Goal: Contribute content: Contribute content

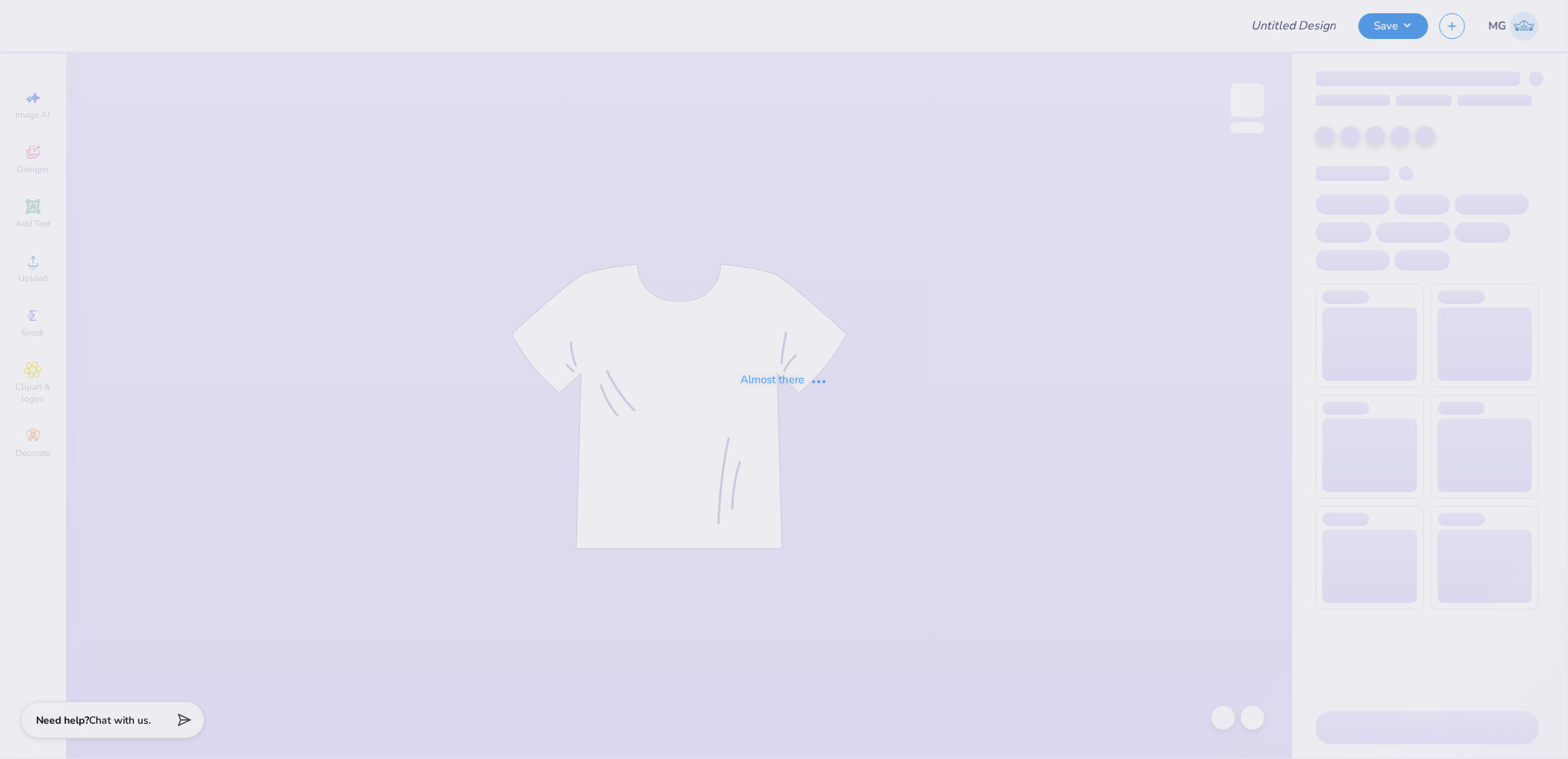
type input "ZTA x ATO Hoco"
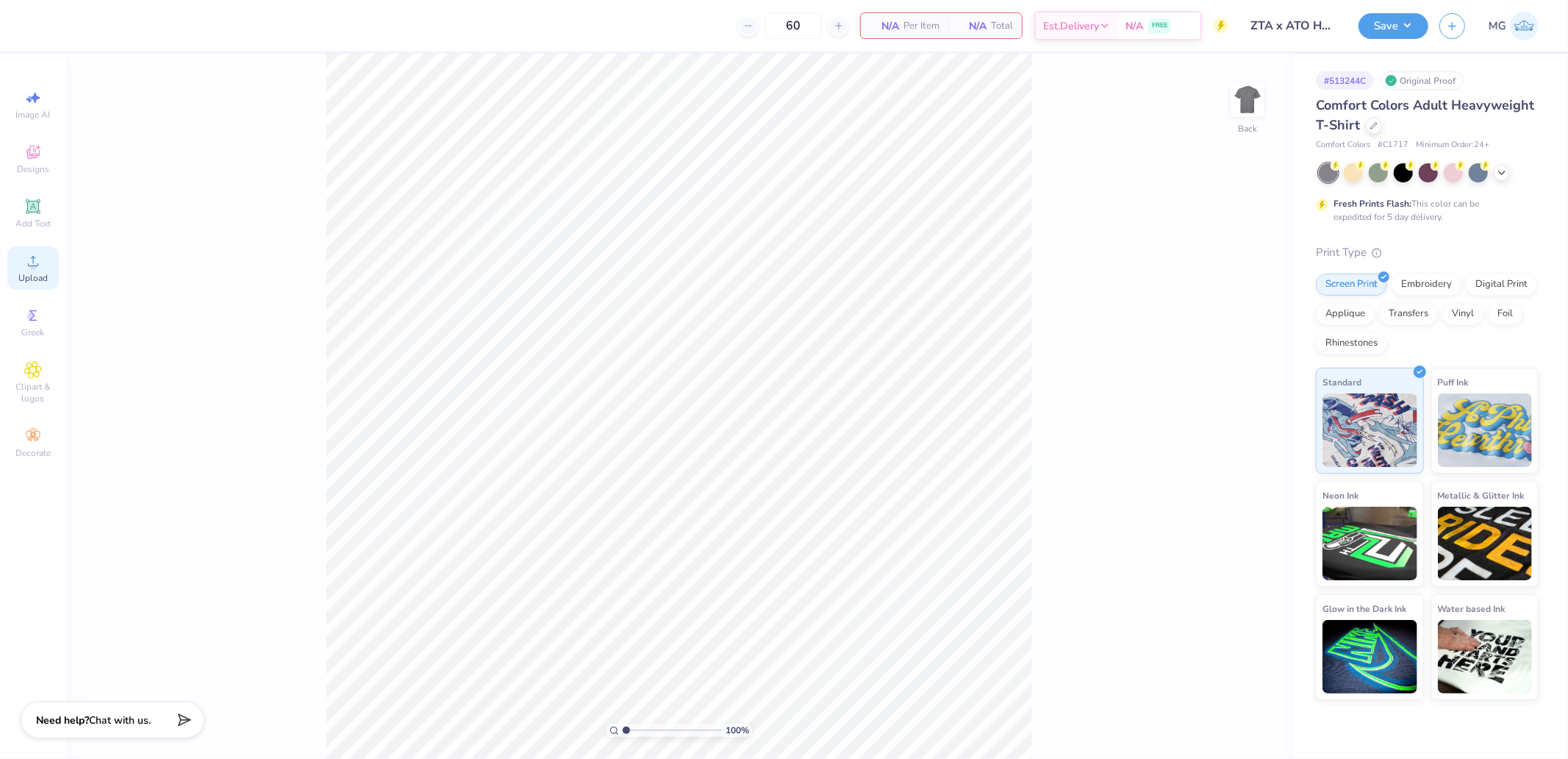
click at [31, 273] on span "Upload" at bounding box center [33, 278] width 30 height 11
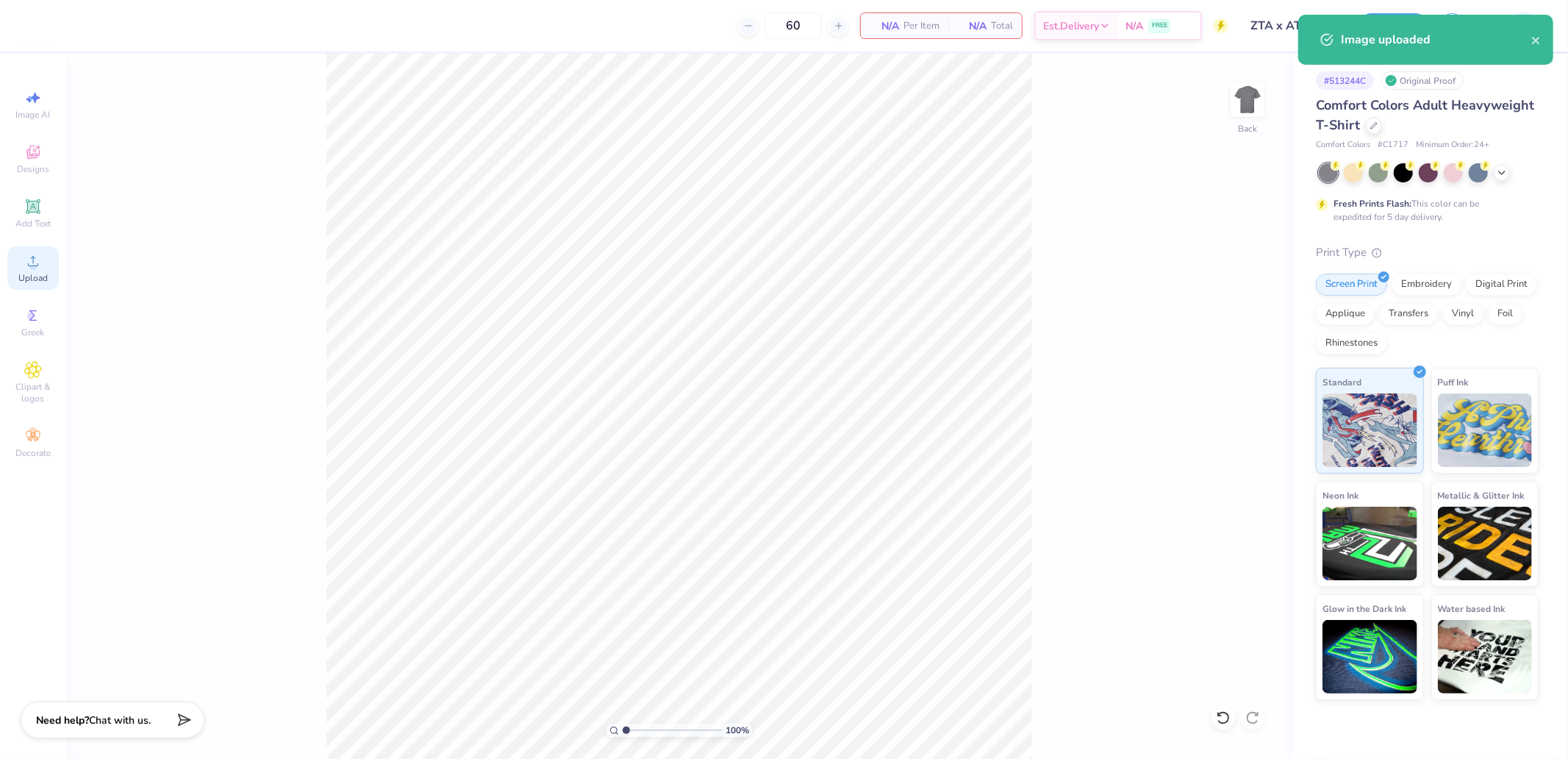
click at [48, 268] on div "Upload" at bounding box center [33, 267] width 52 height 43
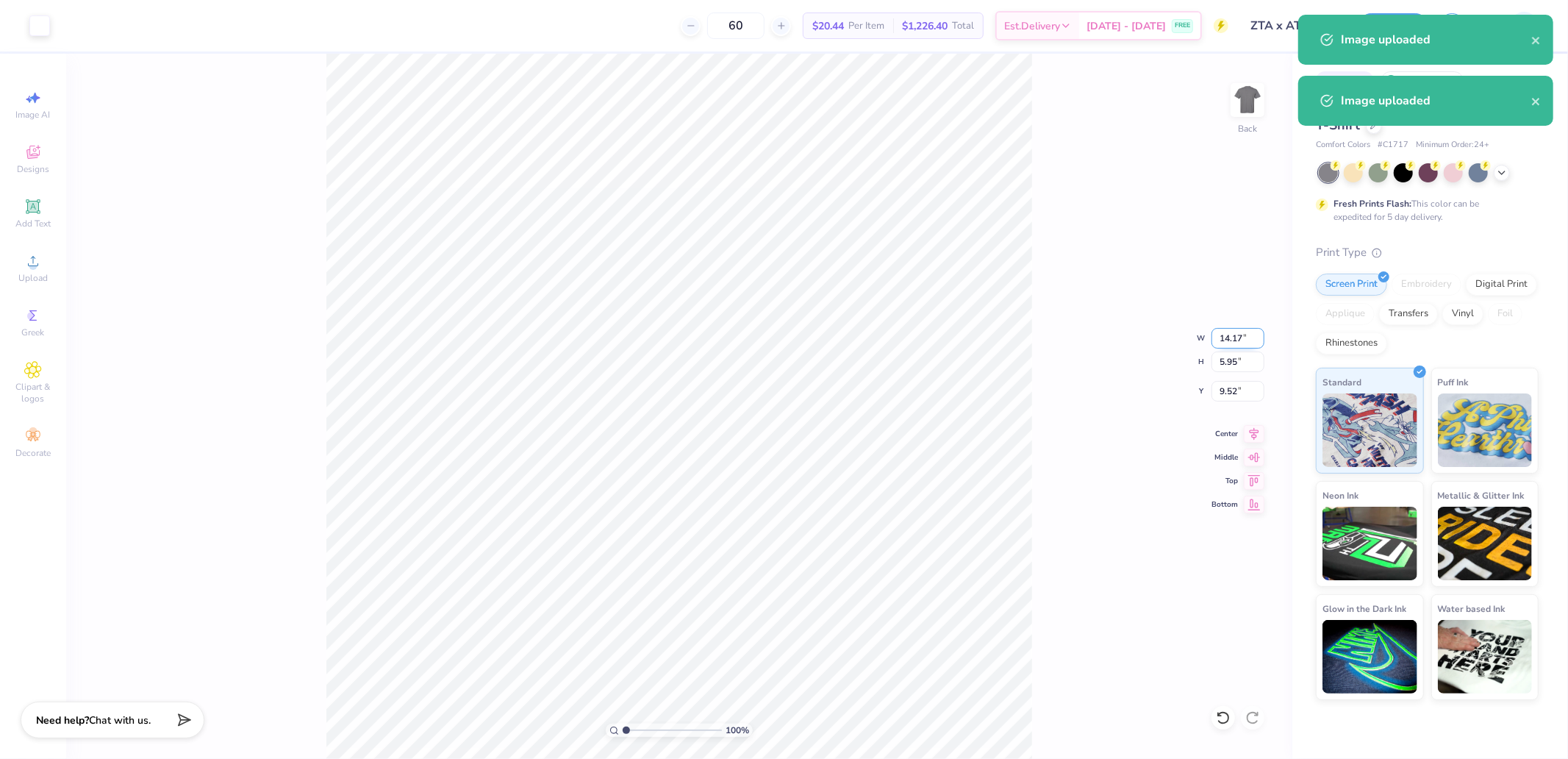
click at [1233, 330] on input "14.17" at bounding box center [1238, 338] width 53 height 21
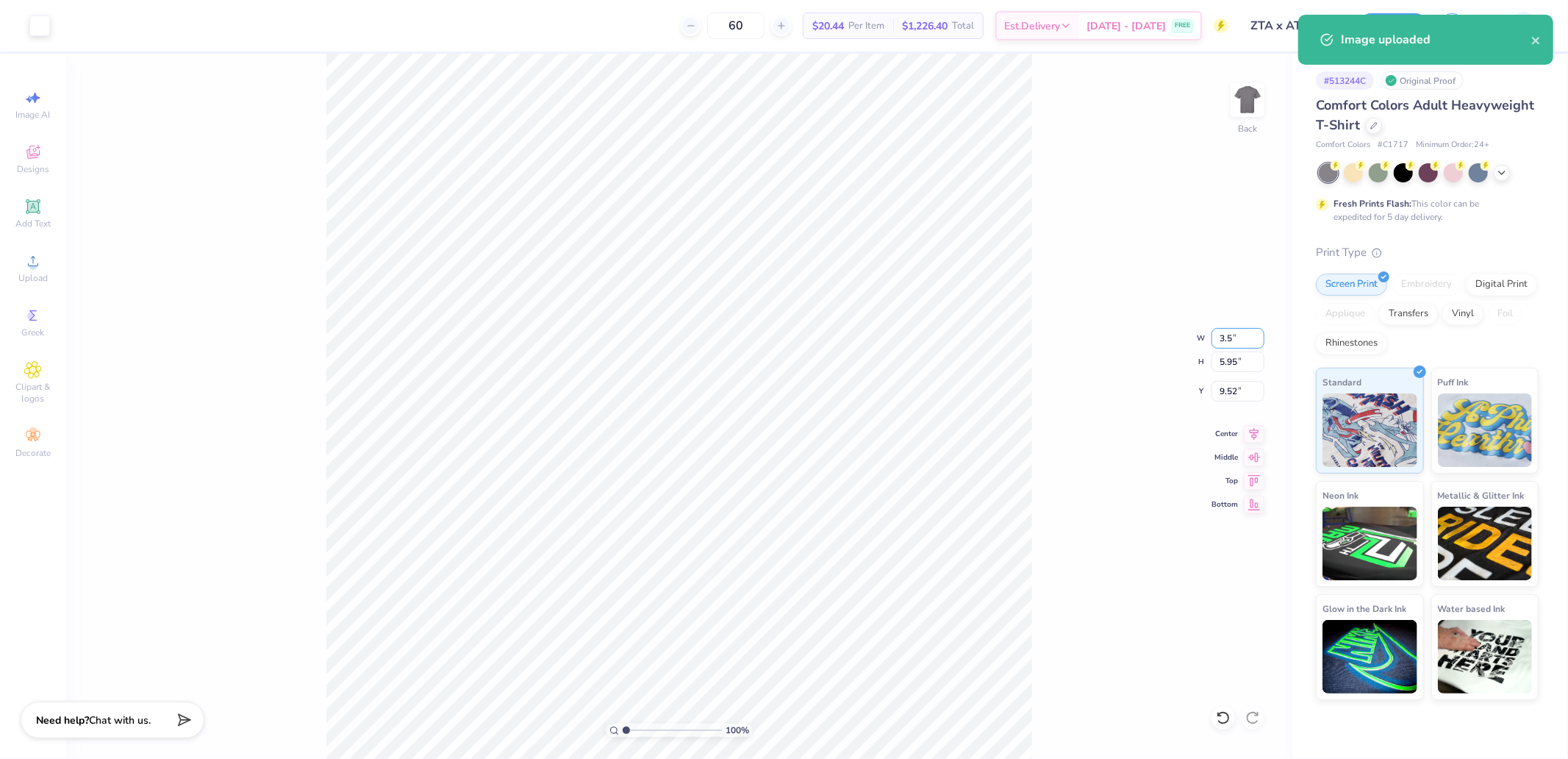
type input "3.50"
type input "1.47"
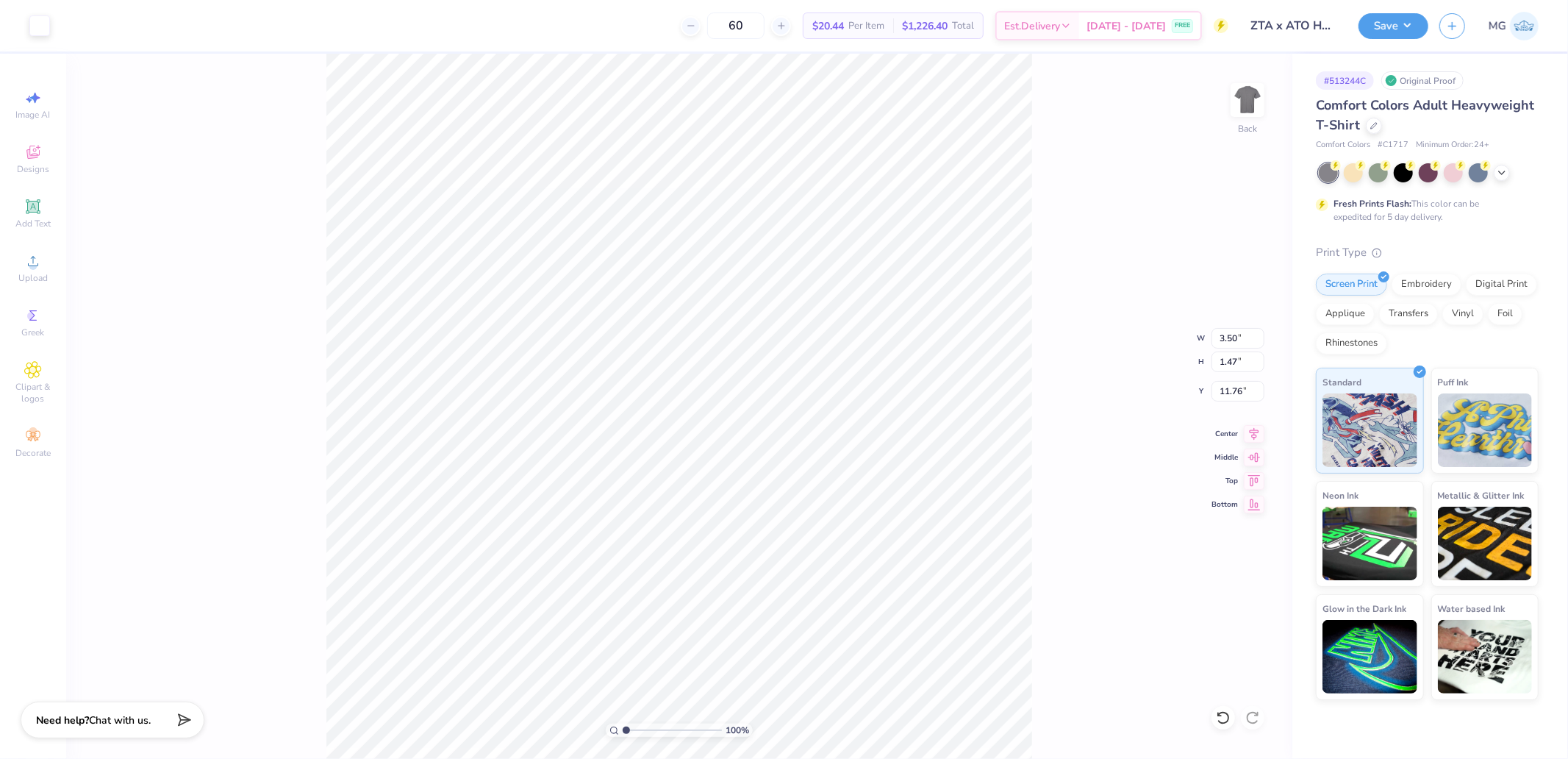
type input "3.00"
click at [1244, 103] on img at bounding box center [1248, 100] width 59 height 59
click at [52, 252] on div "Upload" at bounding box center [33, 267] width 52 height 43
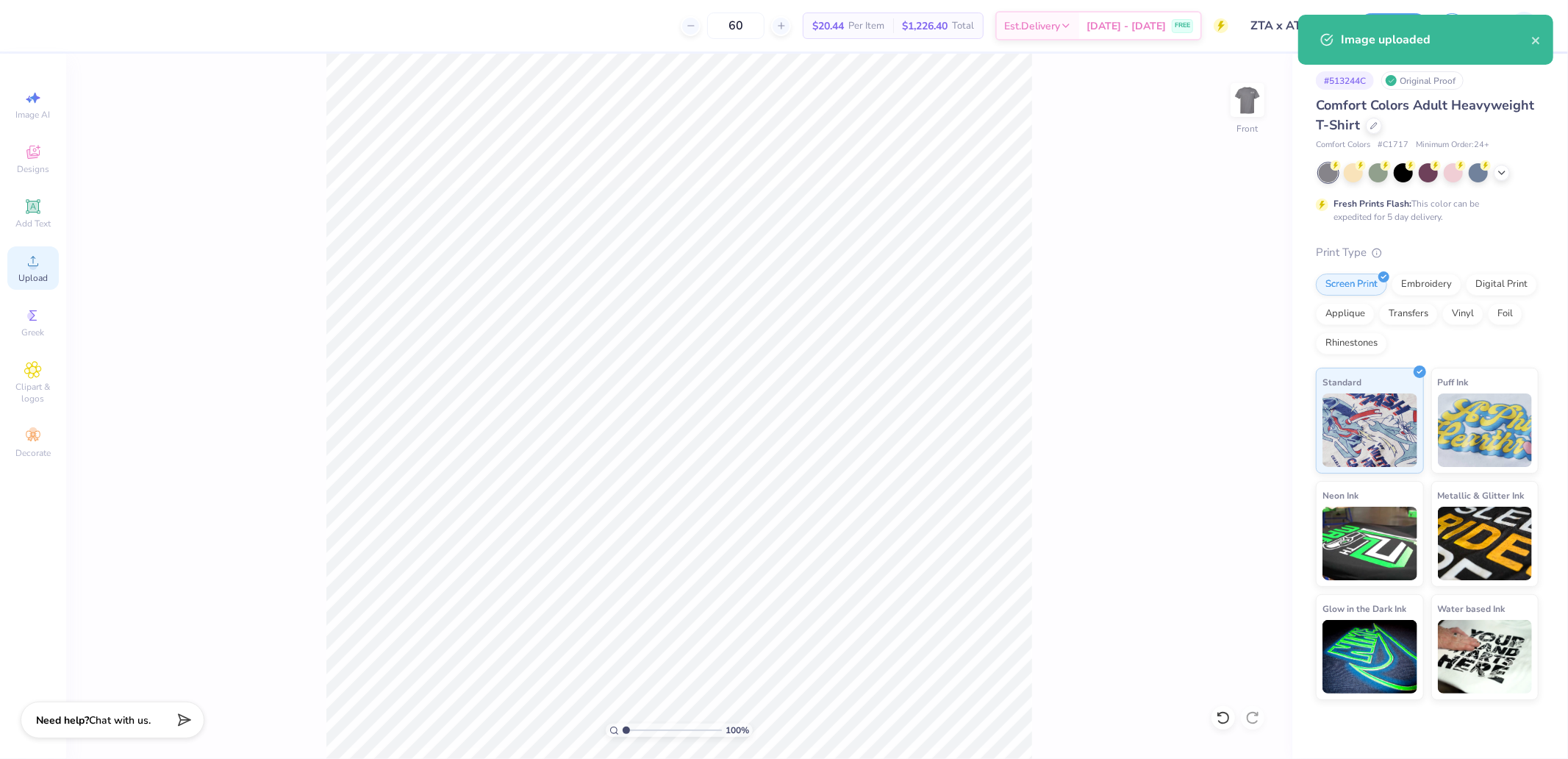
click at [31, 266] on circle at bounding box center [33, 266] width 8 height 8
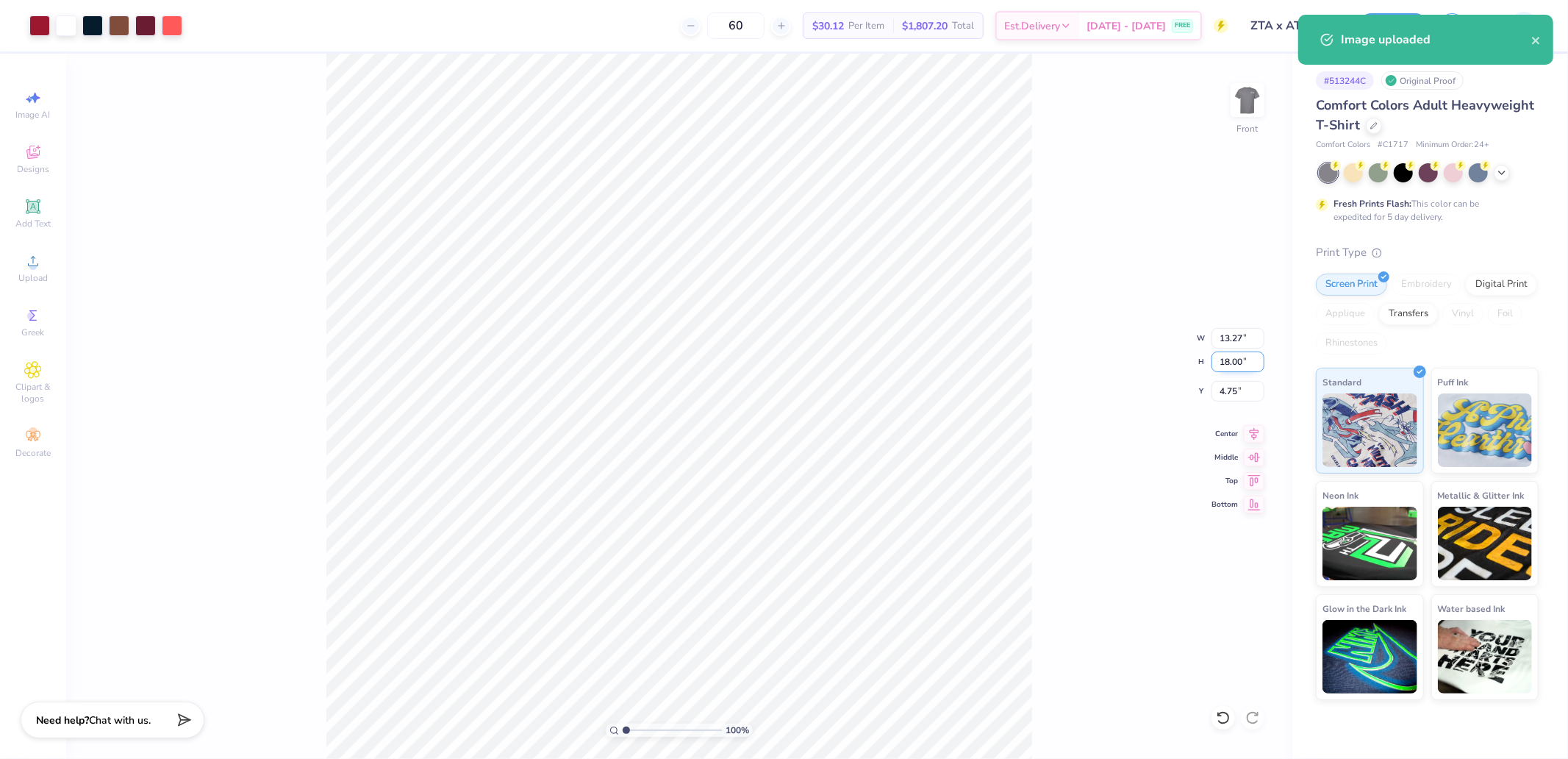
click at [1238, 357] on input "18.00" at bounding box center [1238, 362] width 53 height 21
type input "15"
type input "11.06"
type input "15.00"
type input "6.25"
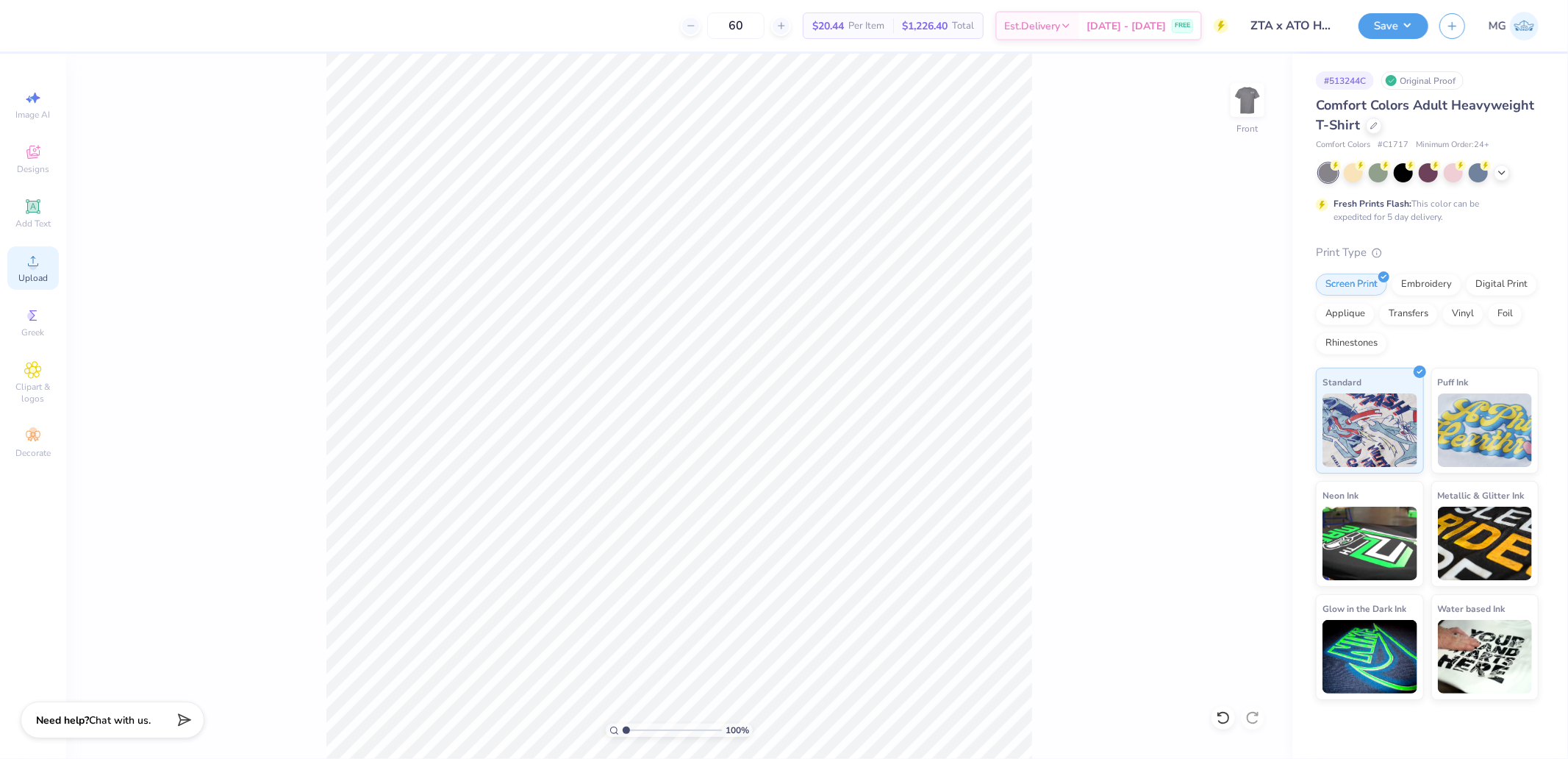
click at [10, 272] on div "Upload" at bounding box center [33, 267] width 52 height 43
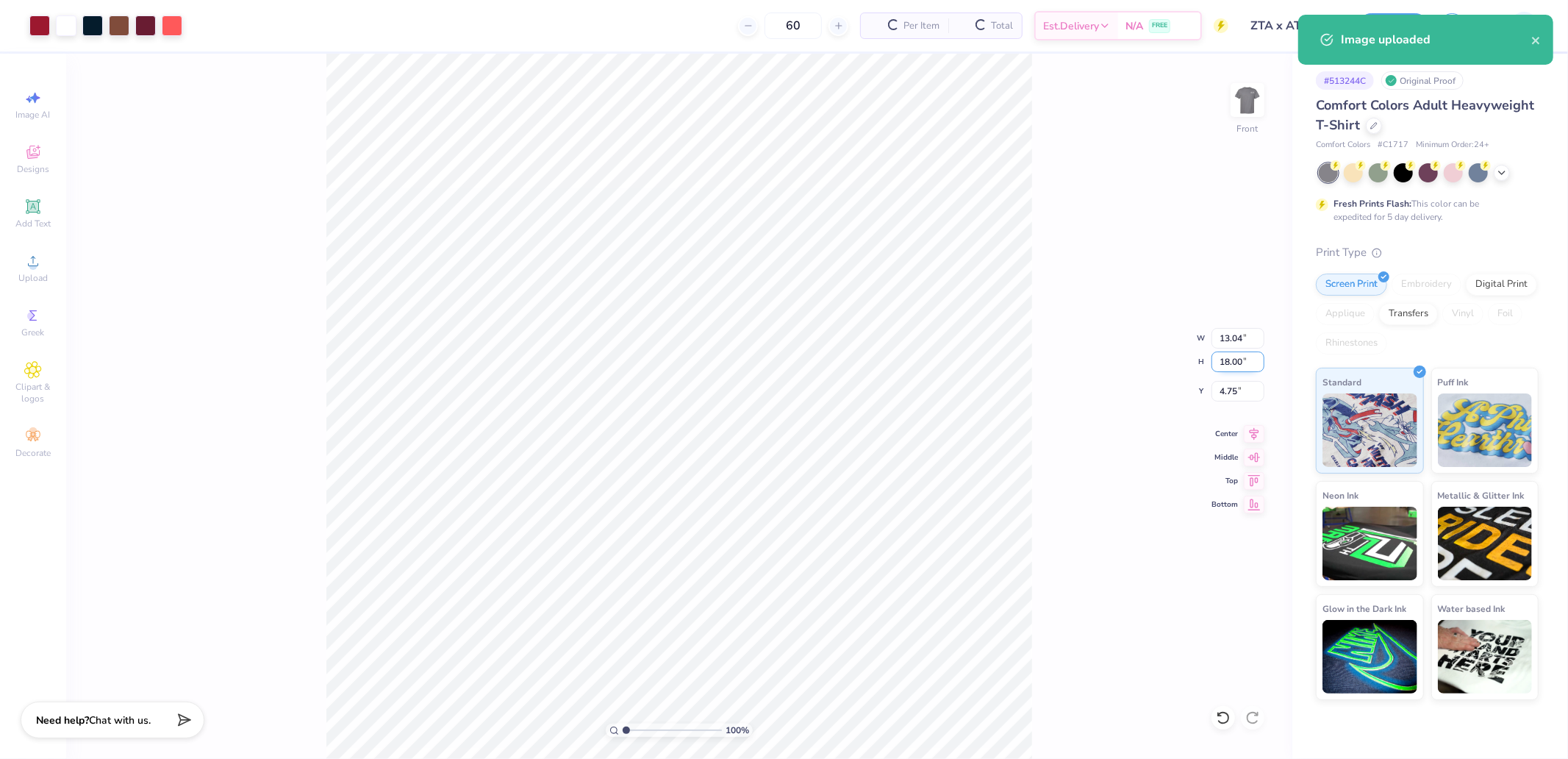
click at [1232, 365] on input "18.00" at bounding box center [1238, 362] width 53 height 21
type input "15"
type input "10.86"
type input "15.00"
click at [1225, 391] on input "6.25" at bounding box center [1238, 391] width 53 height 21
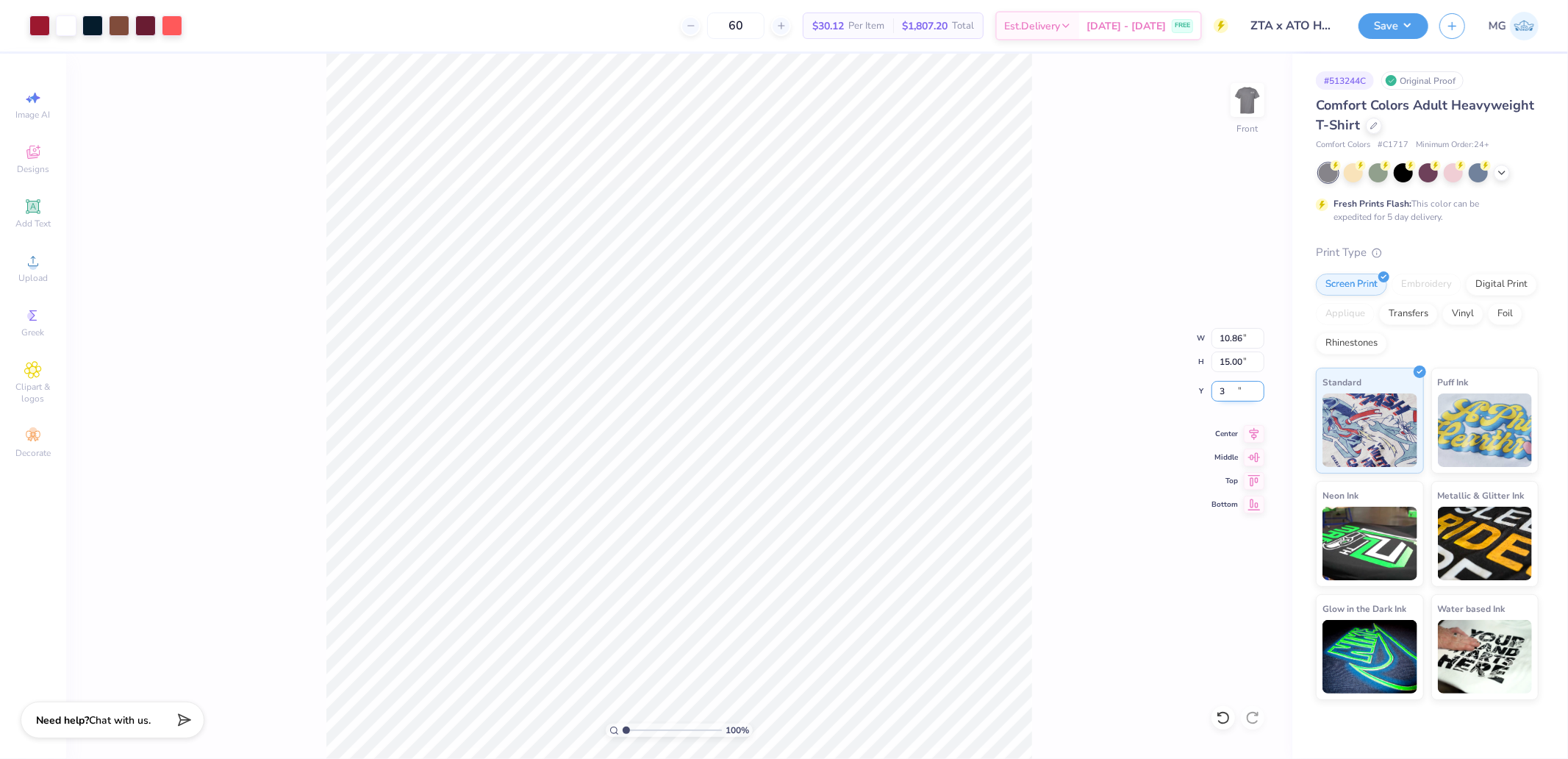
type input "3.00"
click at [1389, 26] on button "Save" at bounding box center [1393, 23] width 70 height 25
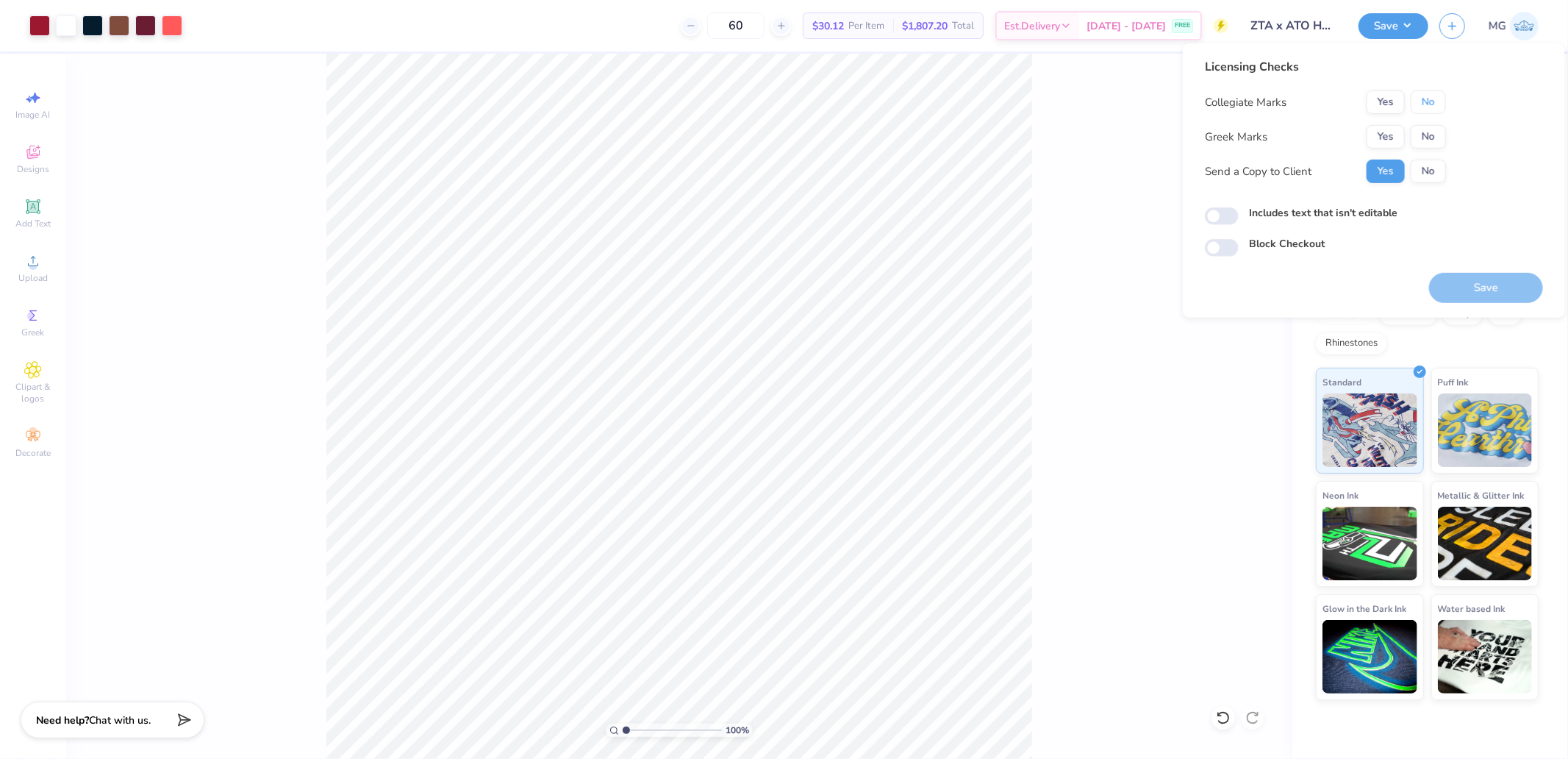
drag, startPoint x: 1424, startPoint y: 99, endPoint x: 1387, endPoint y: 119, distance: 42.1
click at [1423, 99] on button "No" at bounding box center [1428, 102] width 35 height 24
drag, startPoint x: 1387, startPoint y: 119, endPoint x: 1376, endPoint y: 133, distance: 17.8
click at [1385, 123] on div "Collegiate Marks Yes No Greek Marks Yes No Send a Copy to Client Yes No" at bounding box center [1325, 136] width 241 height 93
click at [1386, 139] on button "Yes" at bounding box center [1386, 136] width 39 height 24
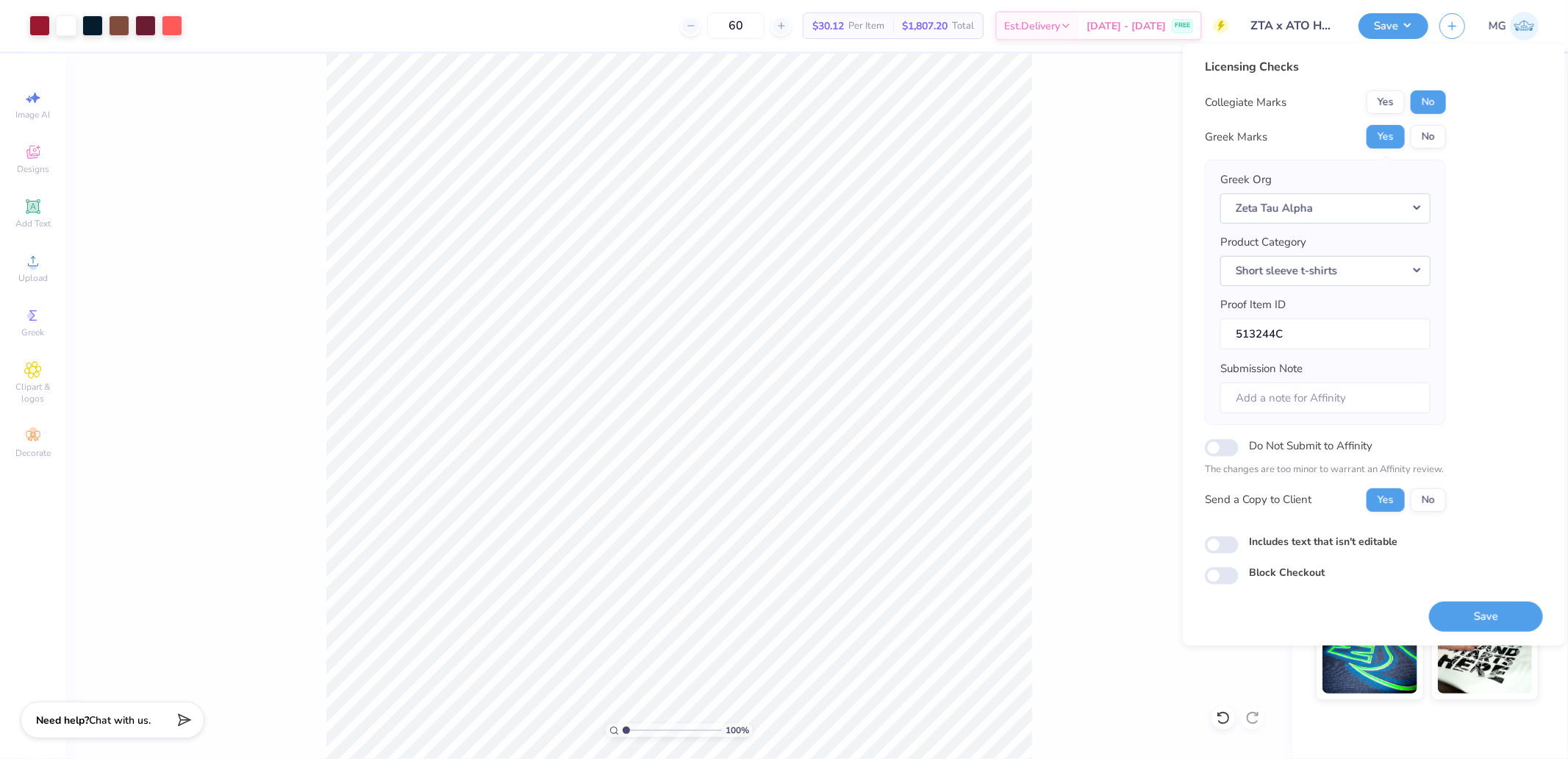
click at [1474, 615] on button "Save" at bounding box center [1486, 615] width 114 height 30
